Goal: Information Seeking & Learning: Find specific fact

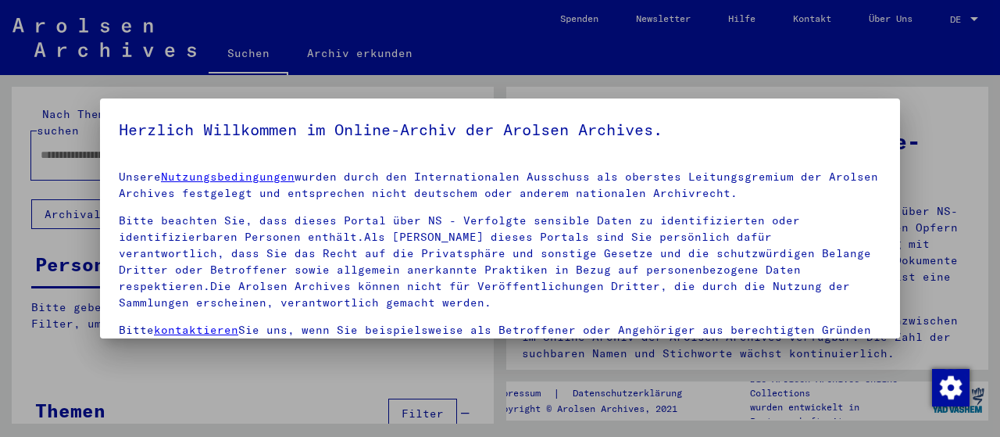
type input "**********"
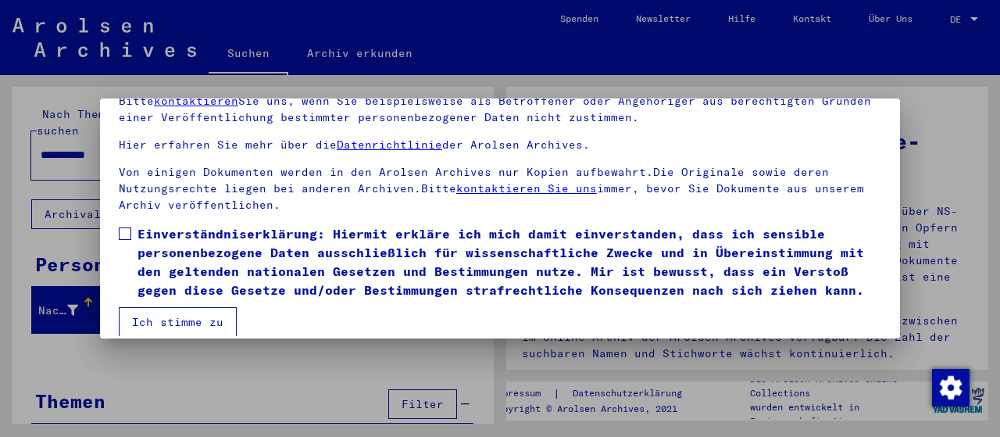
scroll to position [122, 0]
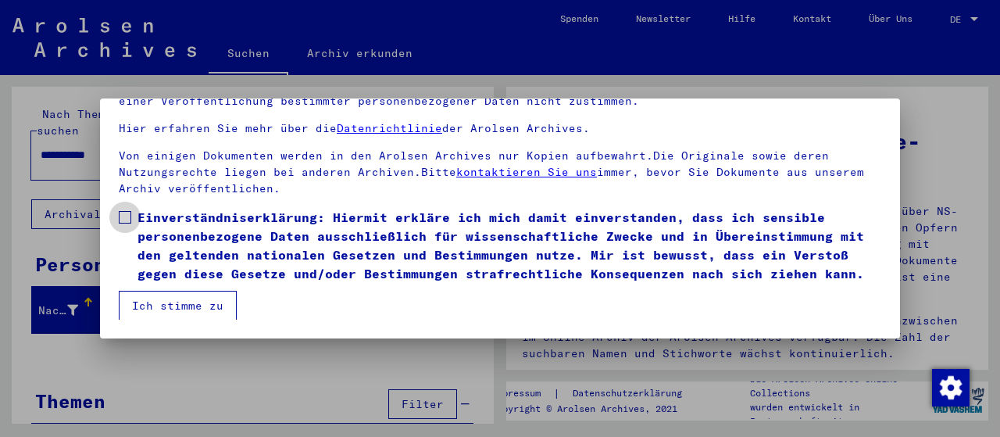
click at [129, 228] on label "Einverständniserklärung: Hiermit erkläre ich mich damit einverstanden, dass ich…" at bounding box center [500, 245] width 763 height 75
click at [157, 312] on button "Ich stimme zu" at bounding box center [178, 306] width 118 height 30
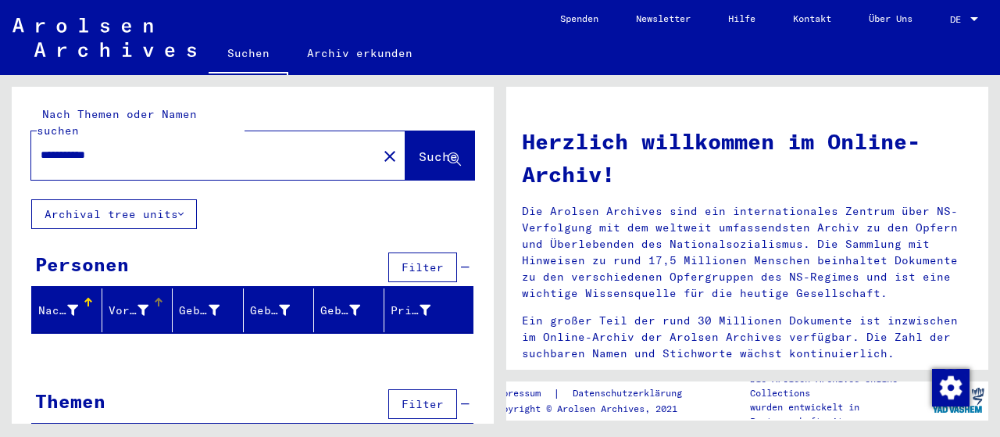
click at [381, 149] on mat-icon "close" at bounding box center [390, 156] width 19 height 19
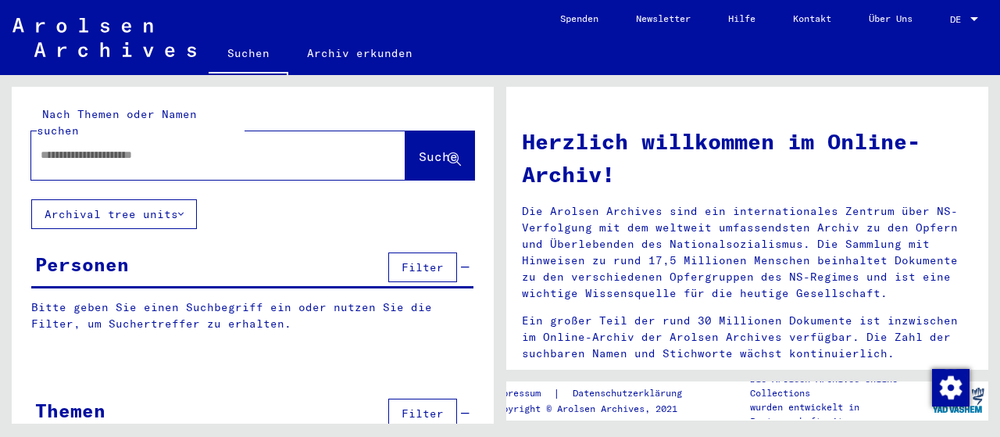
click at [80, 147] on input "text" at bounding box center [200, 155] width 318 height 16
type input "*"
type input "**********"
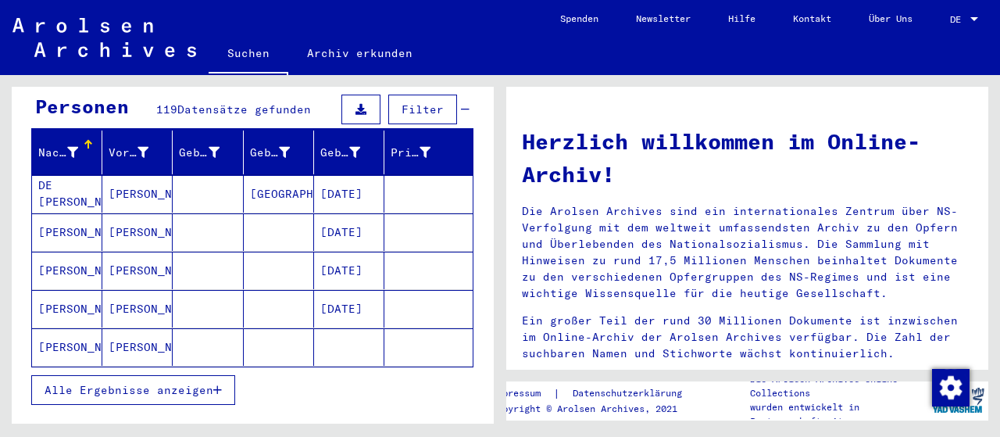
scroll to position [159, 0]
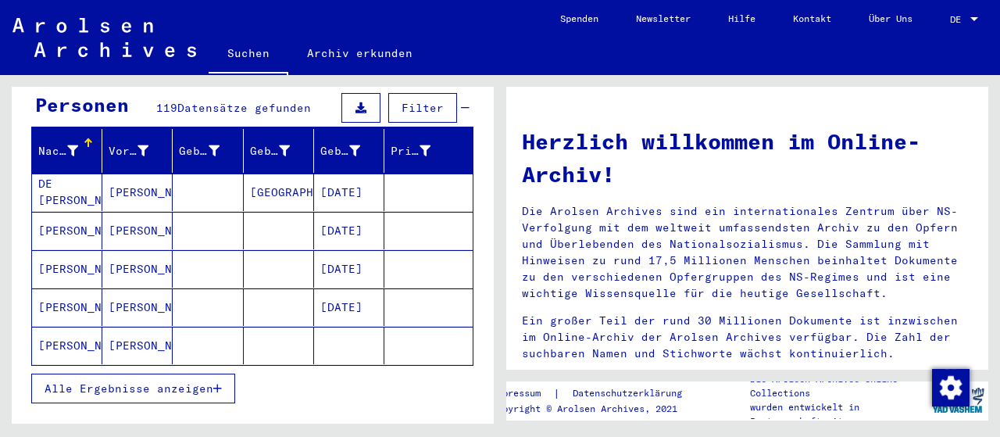
click at [76, 381] on span "Alle Ergebnisse anzeigen" at bounding box center [129, 388] width 169 height 14
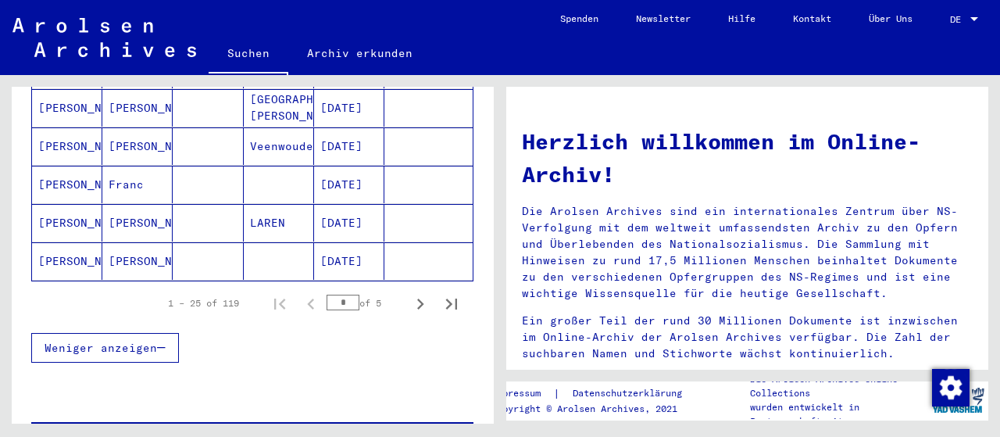
scroll to position [1004, 0]
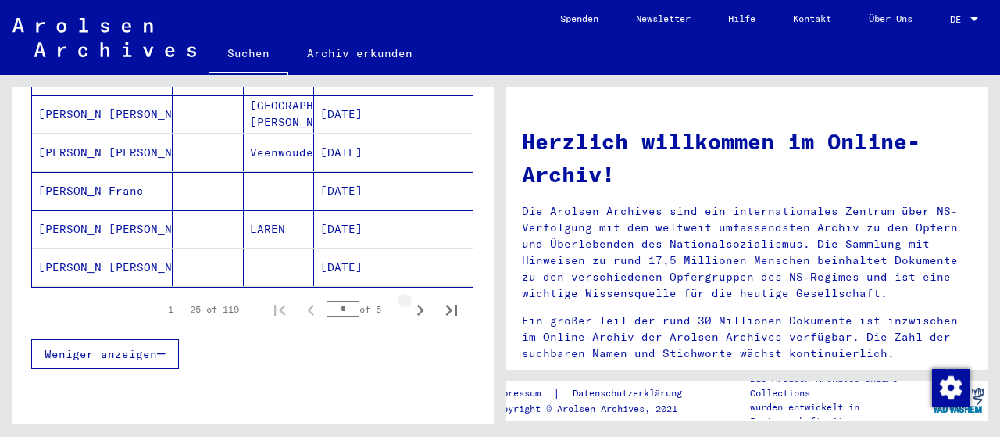
click at [415, 299] on icon "Next page" at bounding box center [421, 310] width 22 height 22
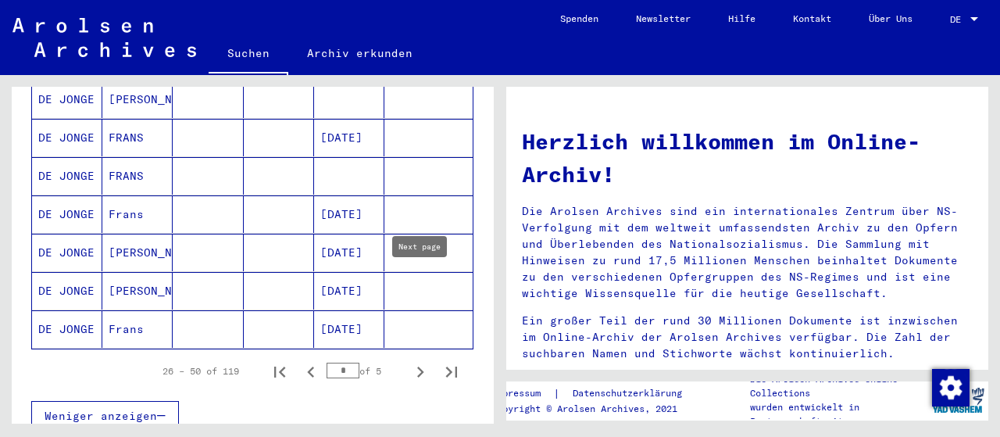
scroll to position [936, 0]
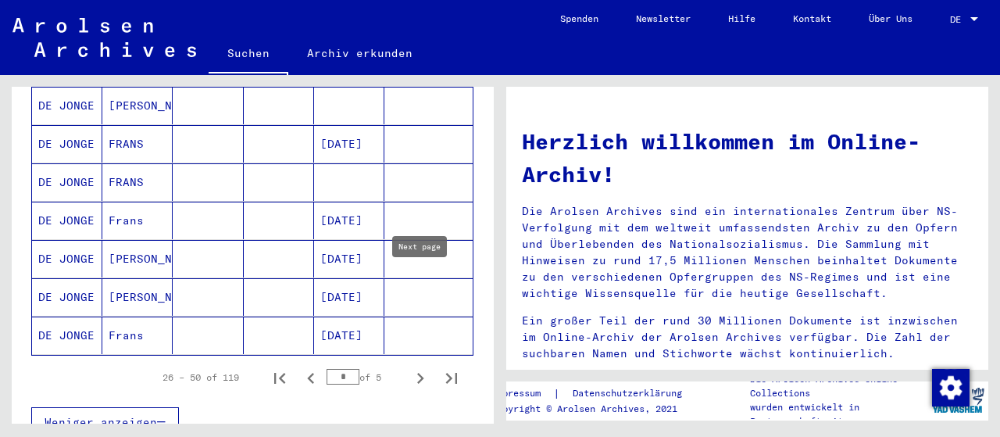
click at [420, 367] on icon "Next page" at bounding box center [421, 378] width 22 height 22
type input "*"
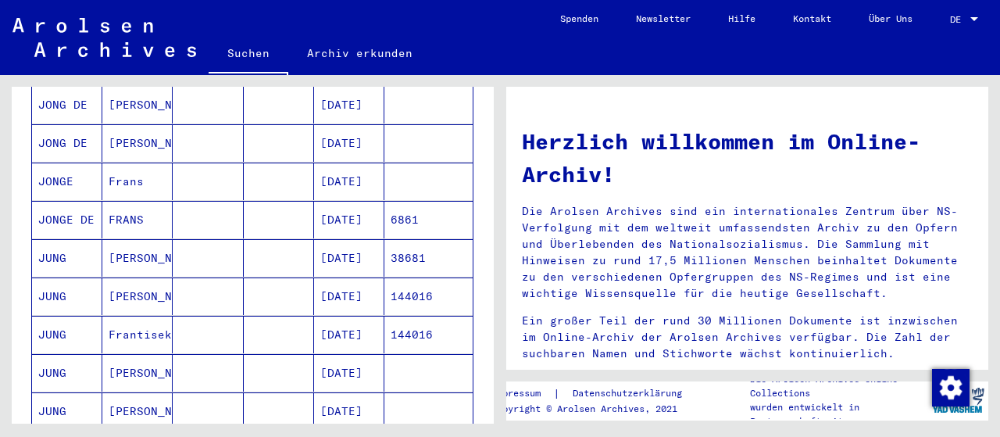
scroll to position [757, 0]
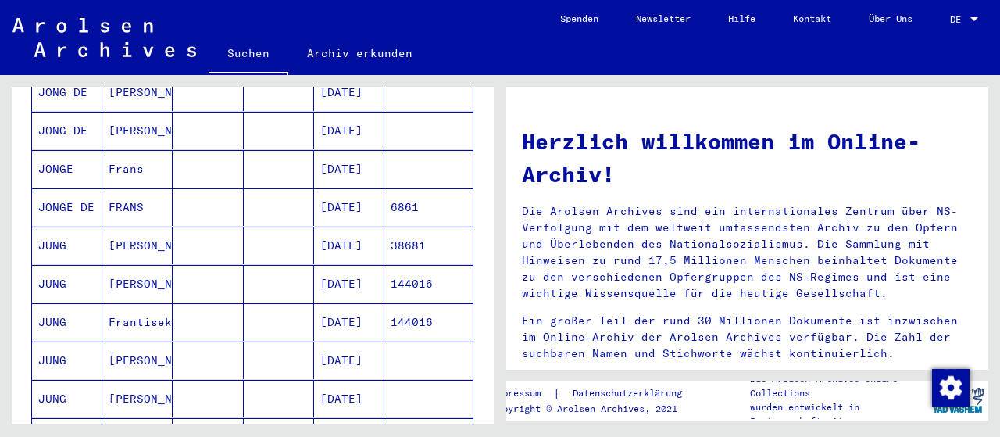
click at [363, 188] on mat-cell "[DATE]" at bounding box center [349, 207] width 70 height 38
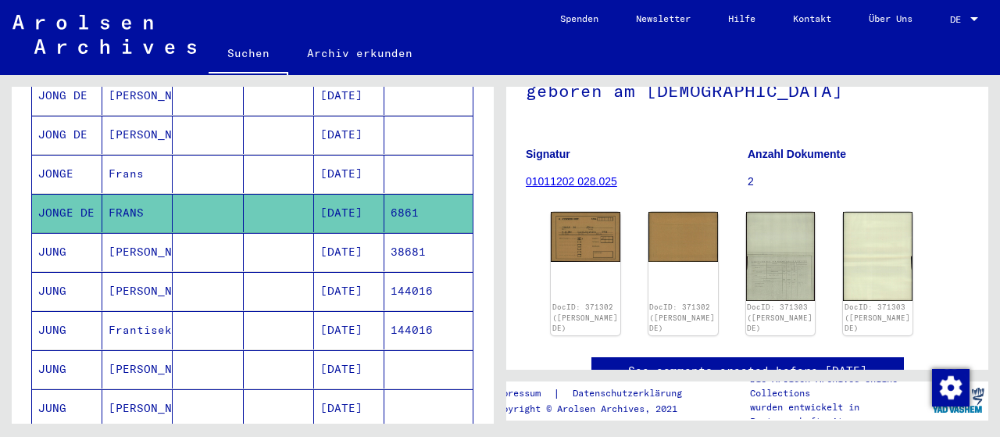
scroll to position [202, 0]
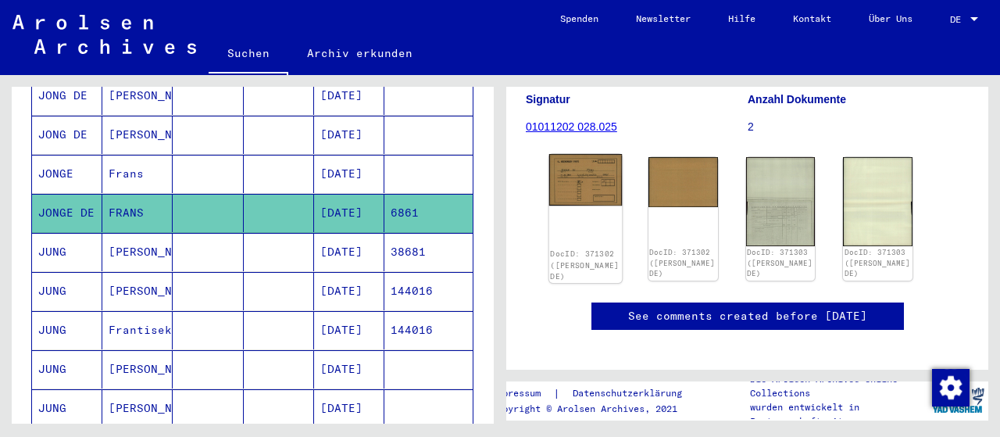
click at [595, 192] on img at bounding box center [585, 180] width 73 height 52
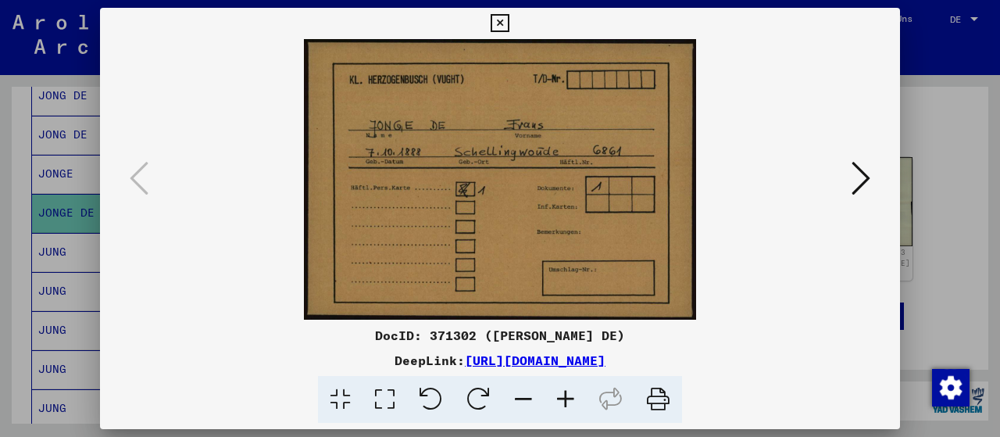
click at [864, 181] on icon at bounding box center [861, 178] width 19 height 38
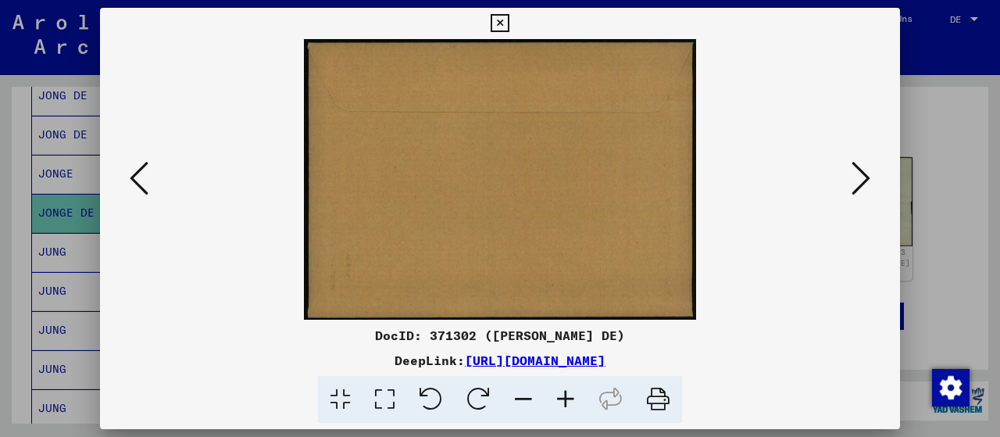
click at [864, 188] on icon at bounding box center [861, 178] width 19 height 38
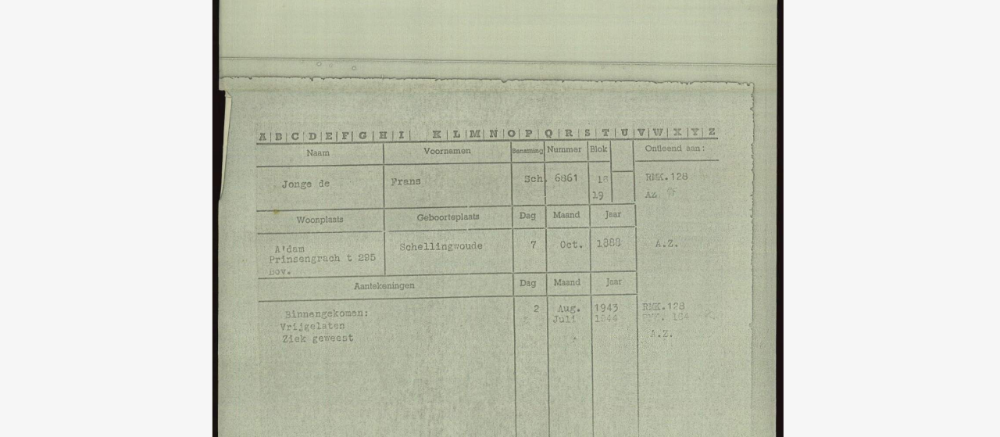
scroll to position [764, 0]
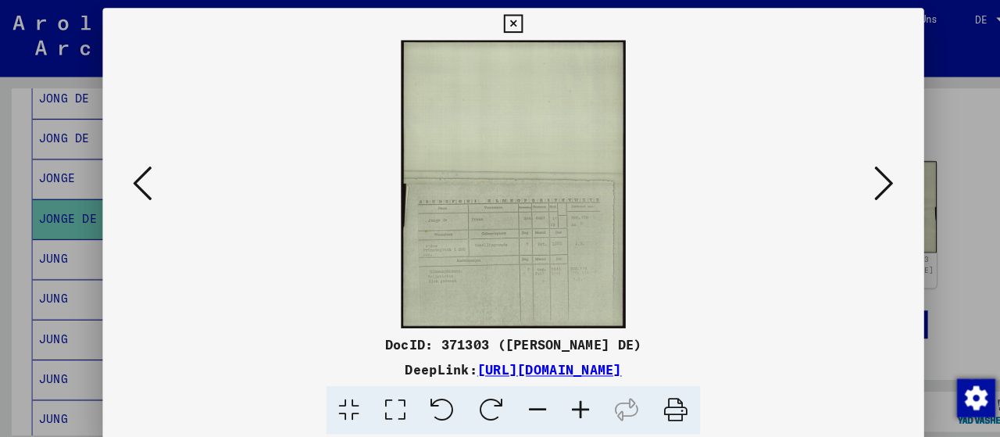
click at [851, 188] on button at bounding box center [861, 179] width 28 height 45
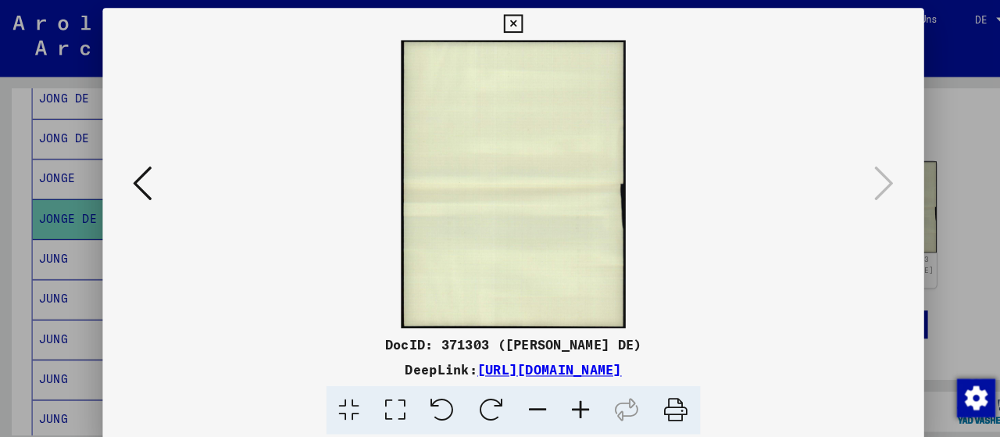
click at [509, 24] on icon at bounding box center [500, 23] width 18 height 19
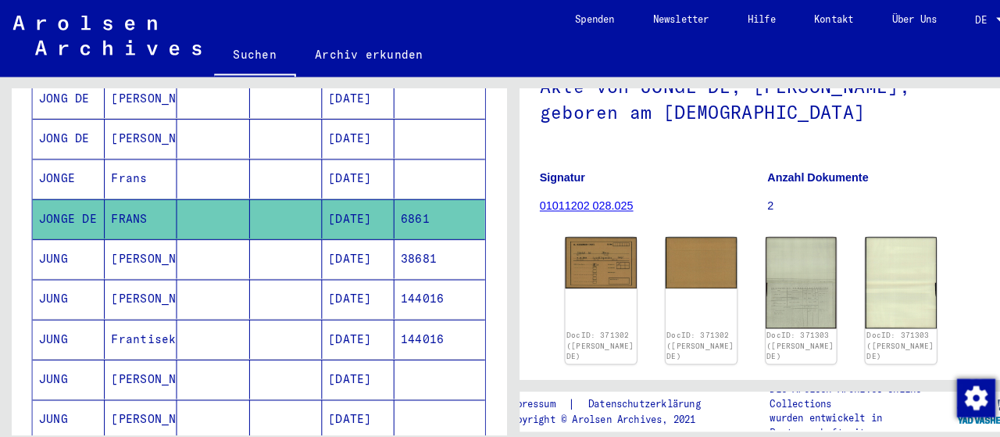
scroll to position [131, 0]
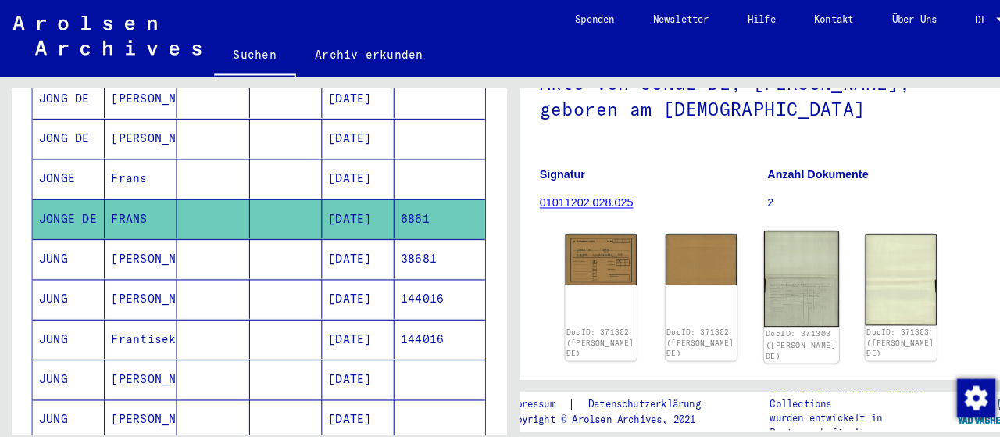
click at [788, 296] on img at bounding box center [780, 271] width 73 height 93
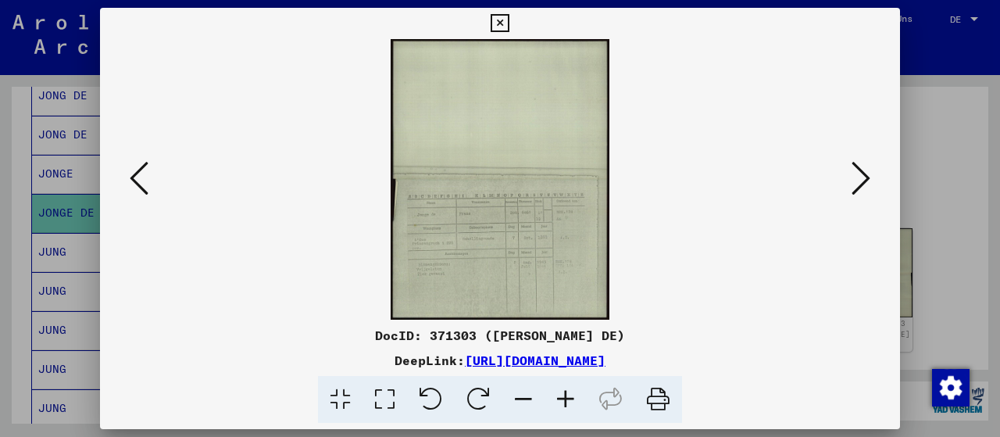
click at [658, 403] on icon at bounding box center [659, 400] width 48 height 48
click at [509, 23] on icon at bounding box center [500, 23] width 18 height 19
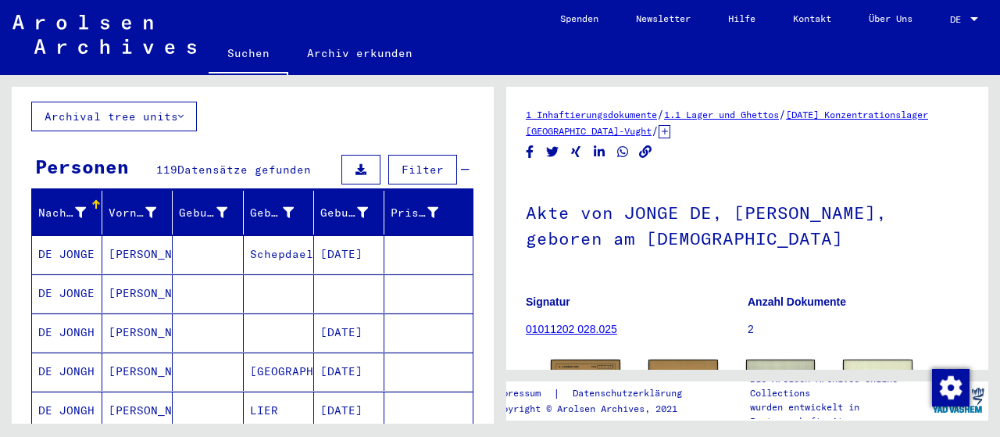
scroll to position [0, 0]
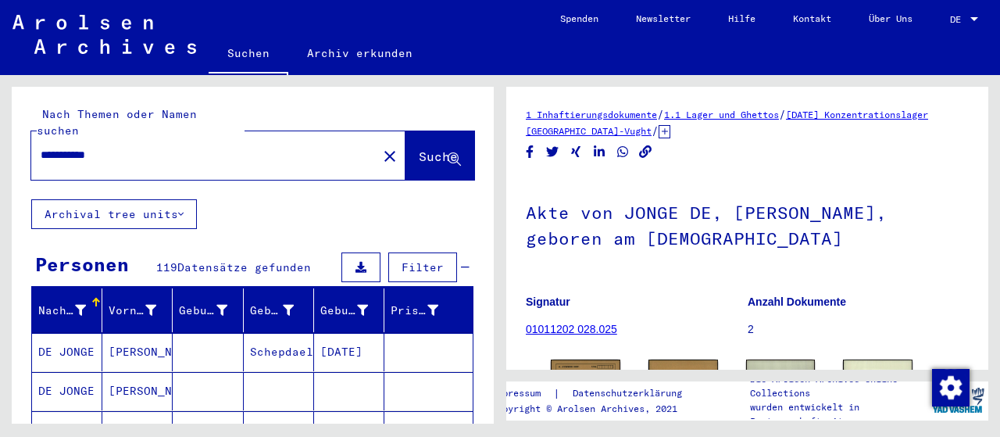
click at [291, 147] on input "**********" at bounding box center [204, 155] width 327 height 16
type input "**********"
